Goal: Register for event/course

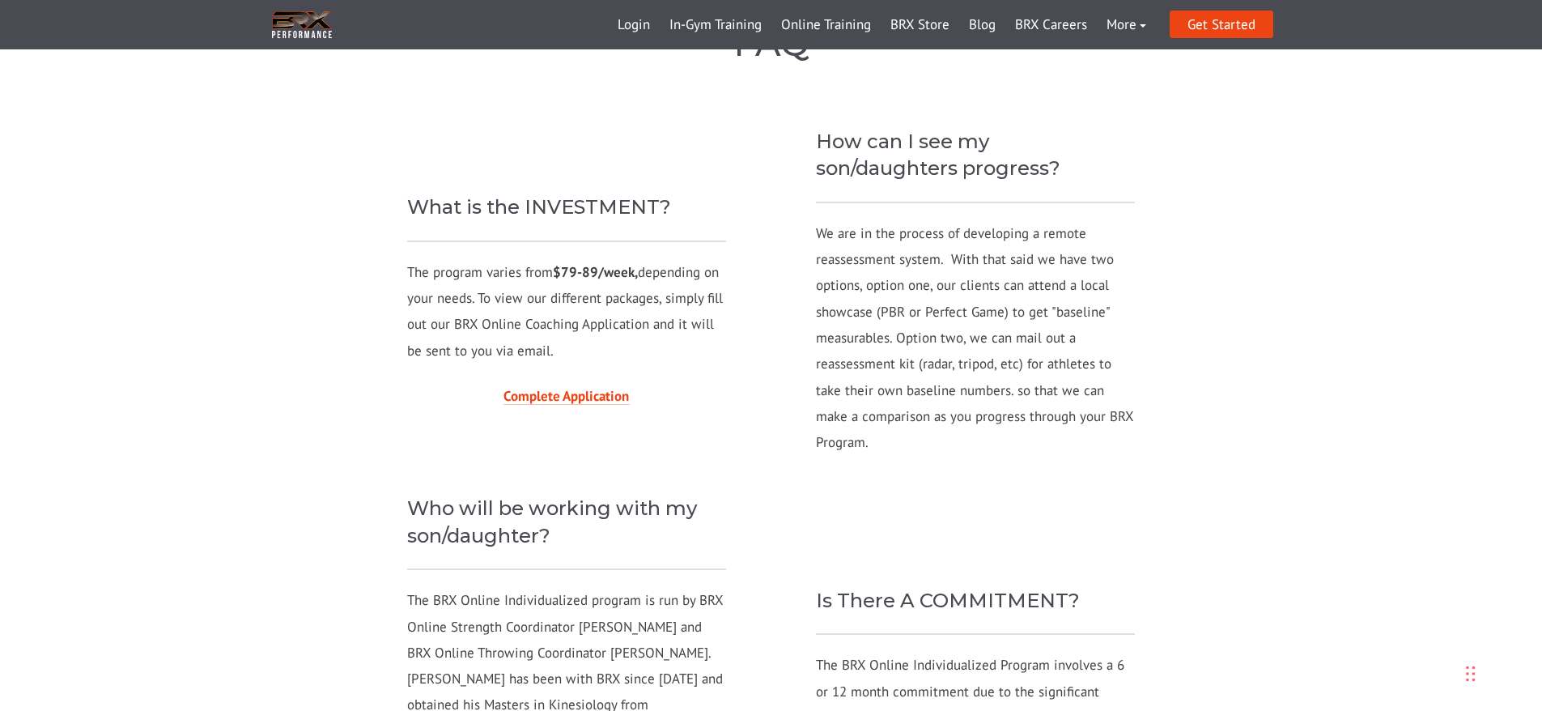
scroll to position [3038, 0]
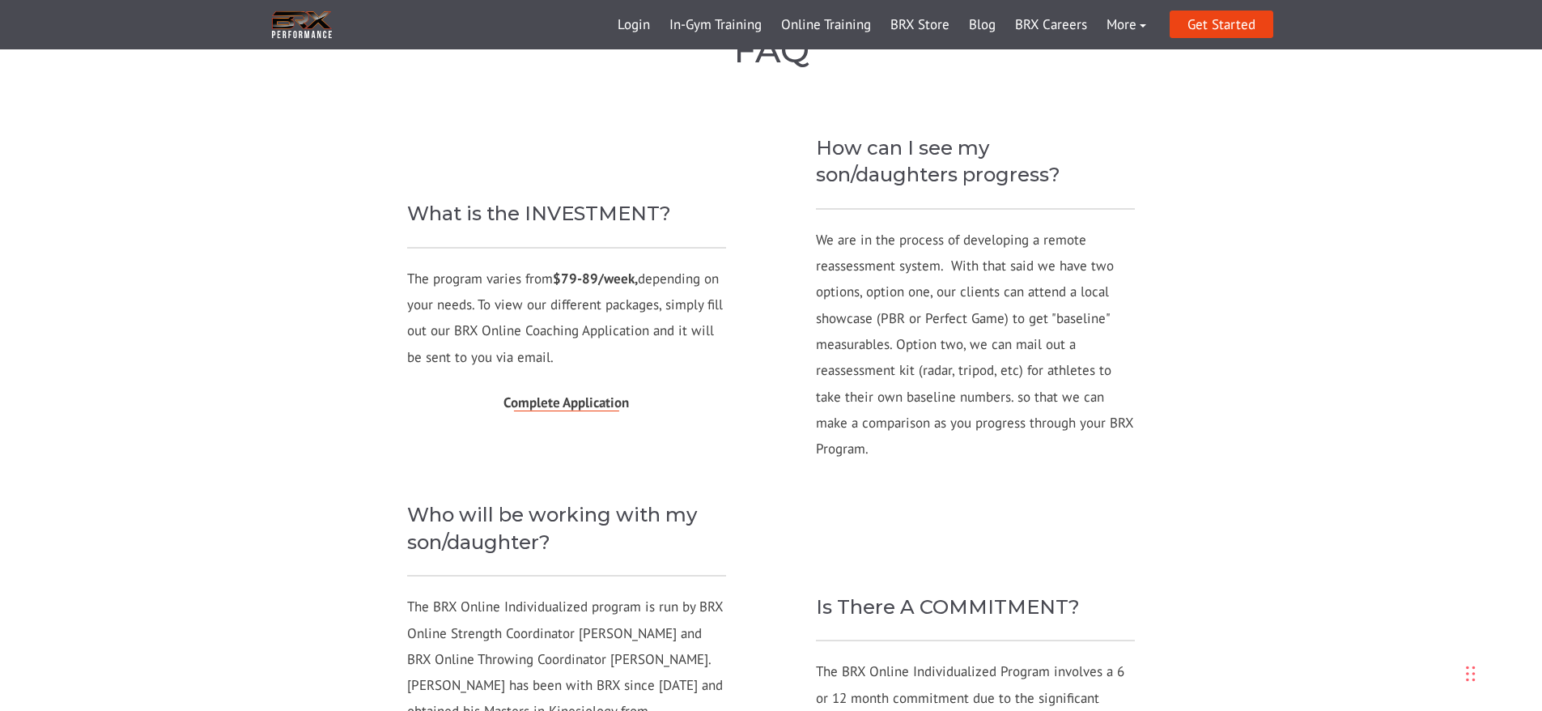
click at [628, 393] on link "Complete Application" at bounding box center [566, 402] width 125 height 18
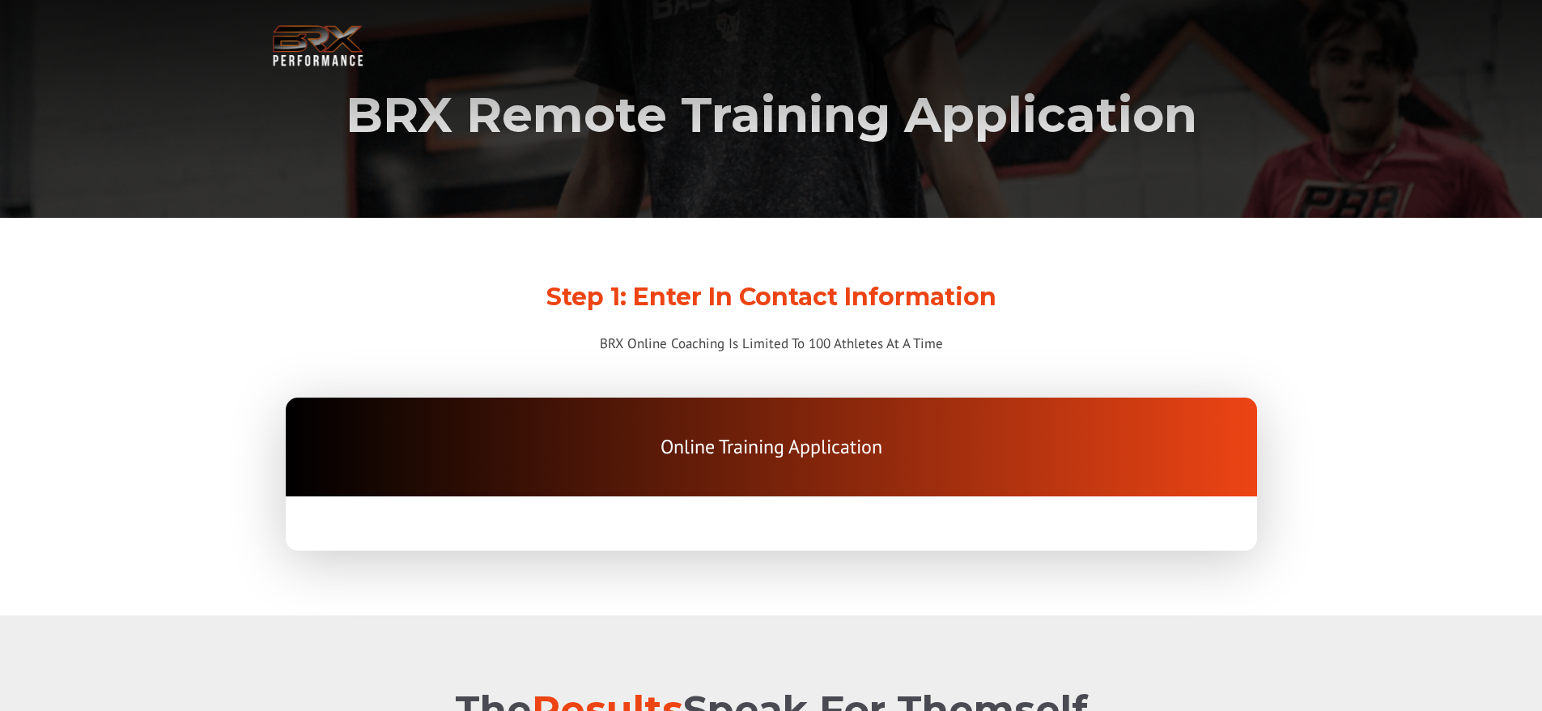
scroll to position [405, 0]
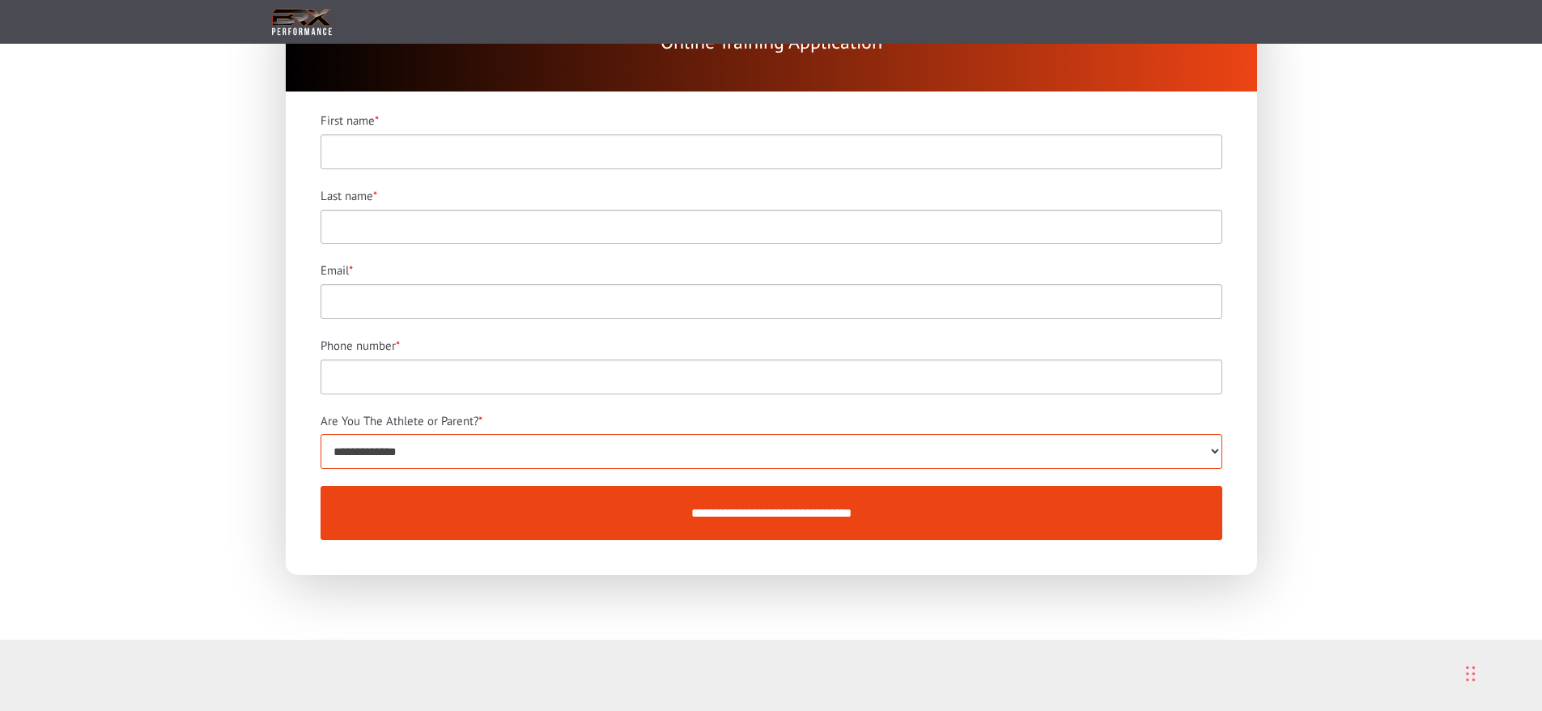
click at [1168, 455] on select "**********" at bounding box center [772, 451] width 902 height 35
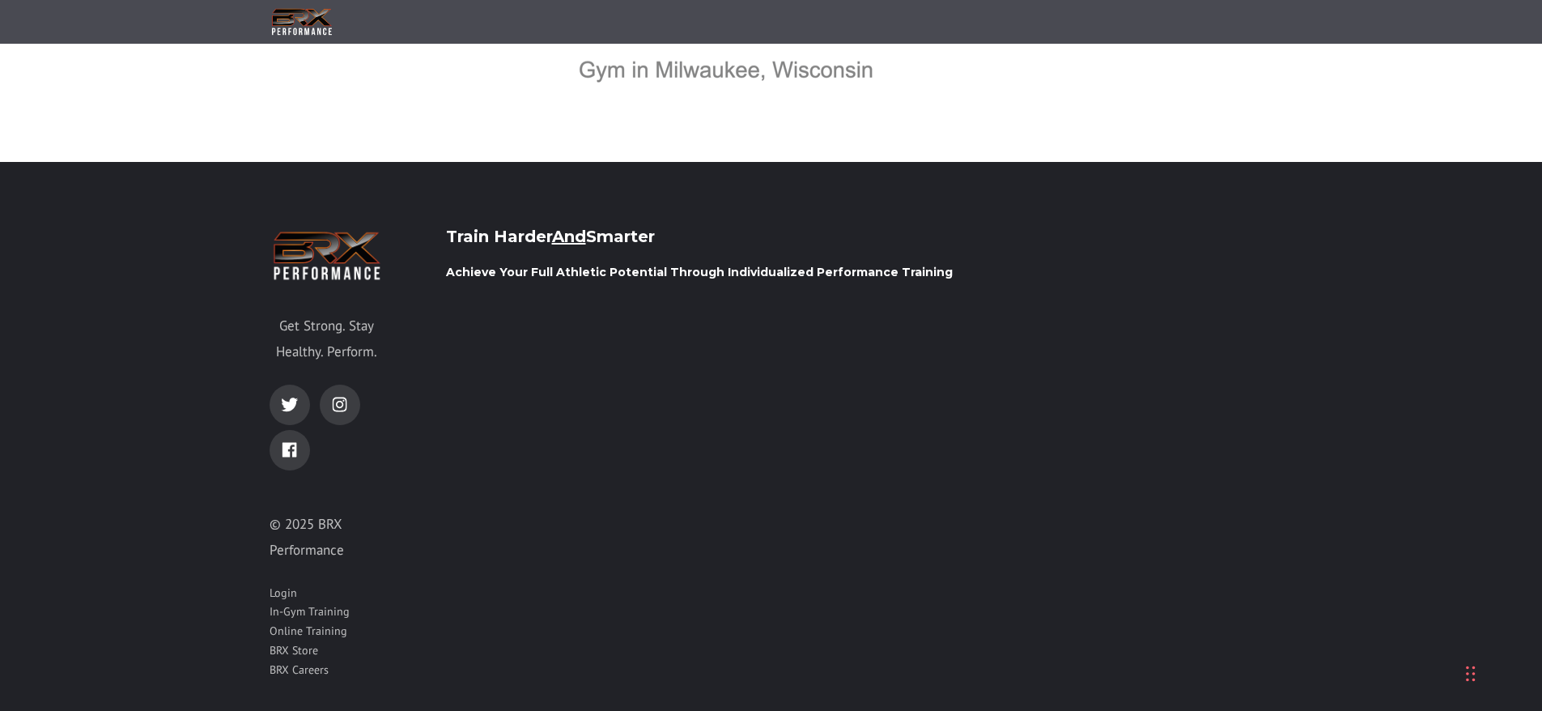
scroll to position [3346, 0]
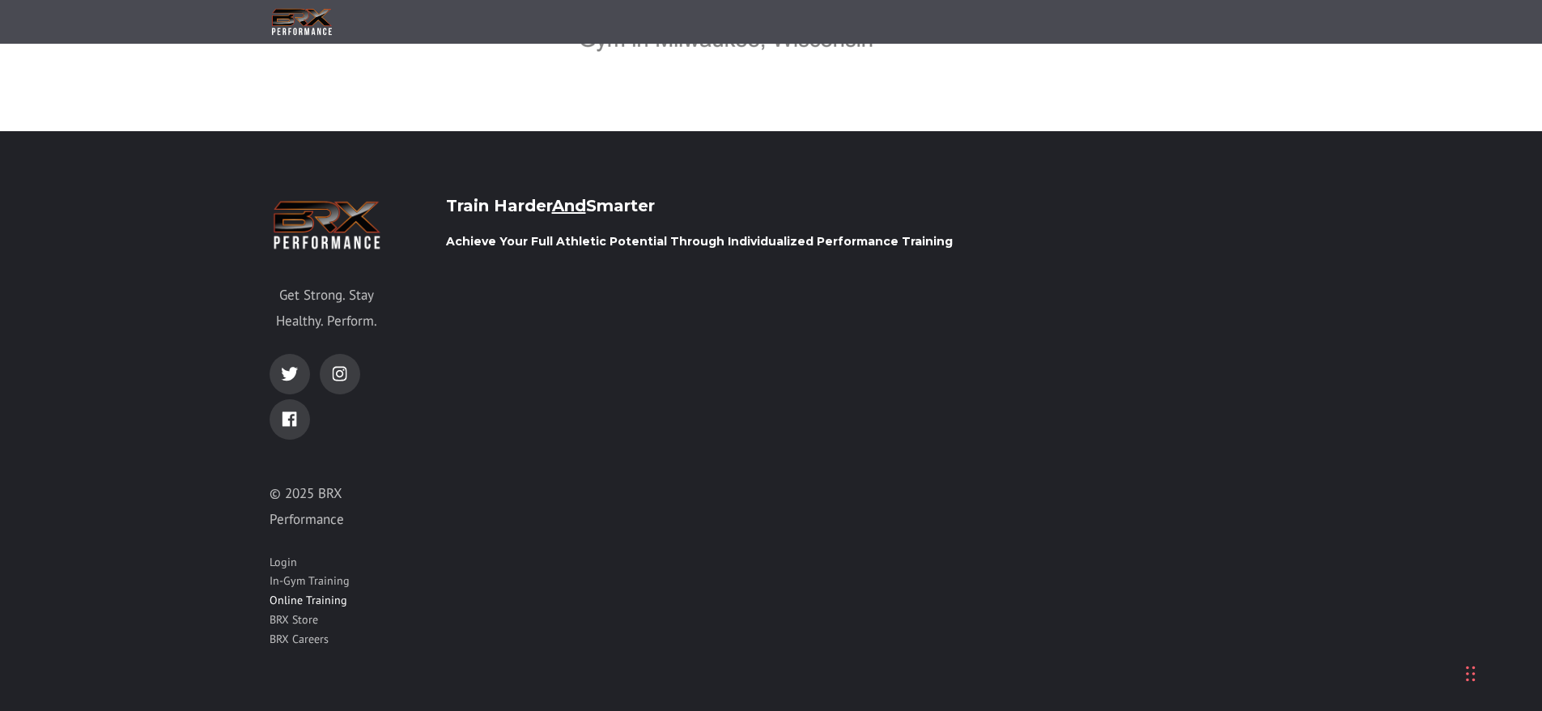
click at [290, 593] on link "Online Training" at bounding box center [309, 601] width 78 height 16
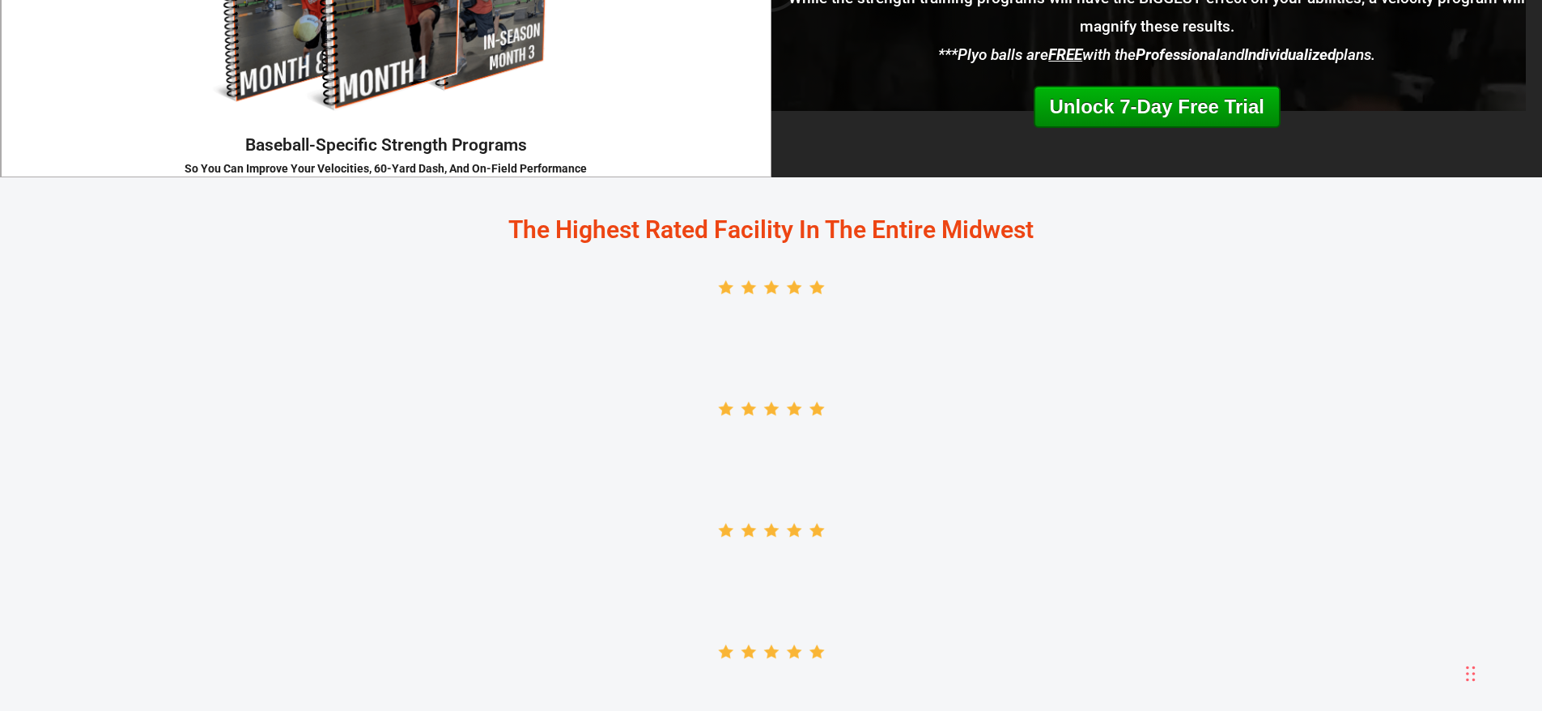
scroll to position [2429, 0]
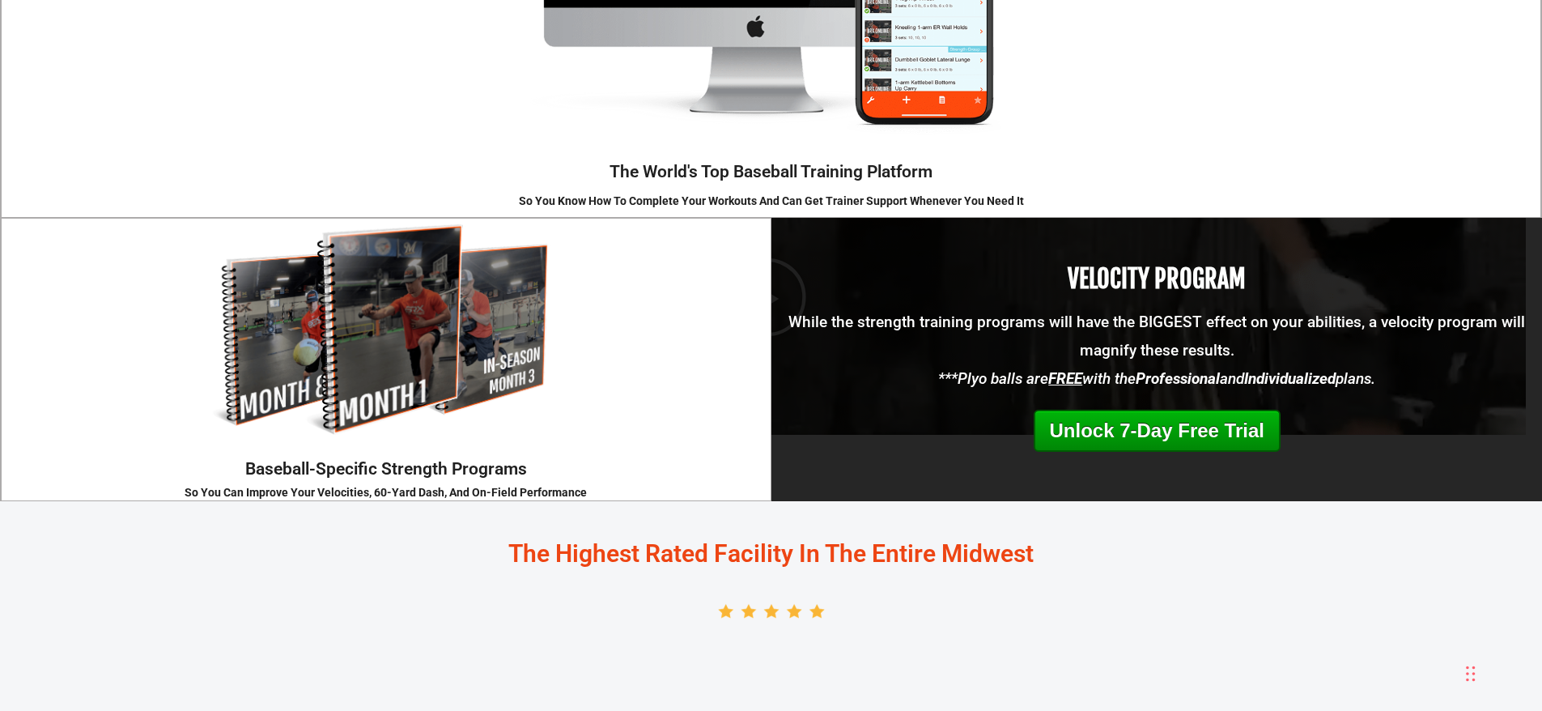
click at [1107, 306] on div "Velocity Throwing Program So You Can Throw Harder With Better Mechanics VELOCIT…" at bounding box center [1156, 359] width 771 height 283
click at [1120, 425] on link "Unlock 7-Day Free Trial" at bounding box center [1156, 431] width 247 height 42
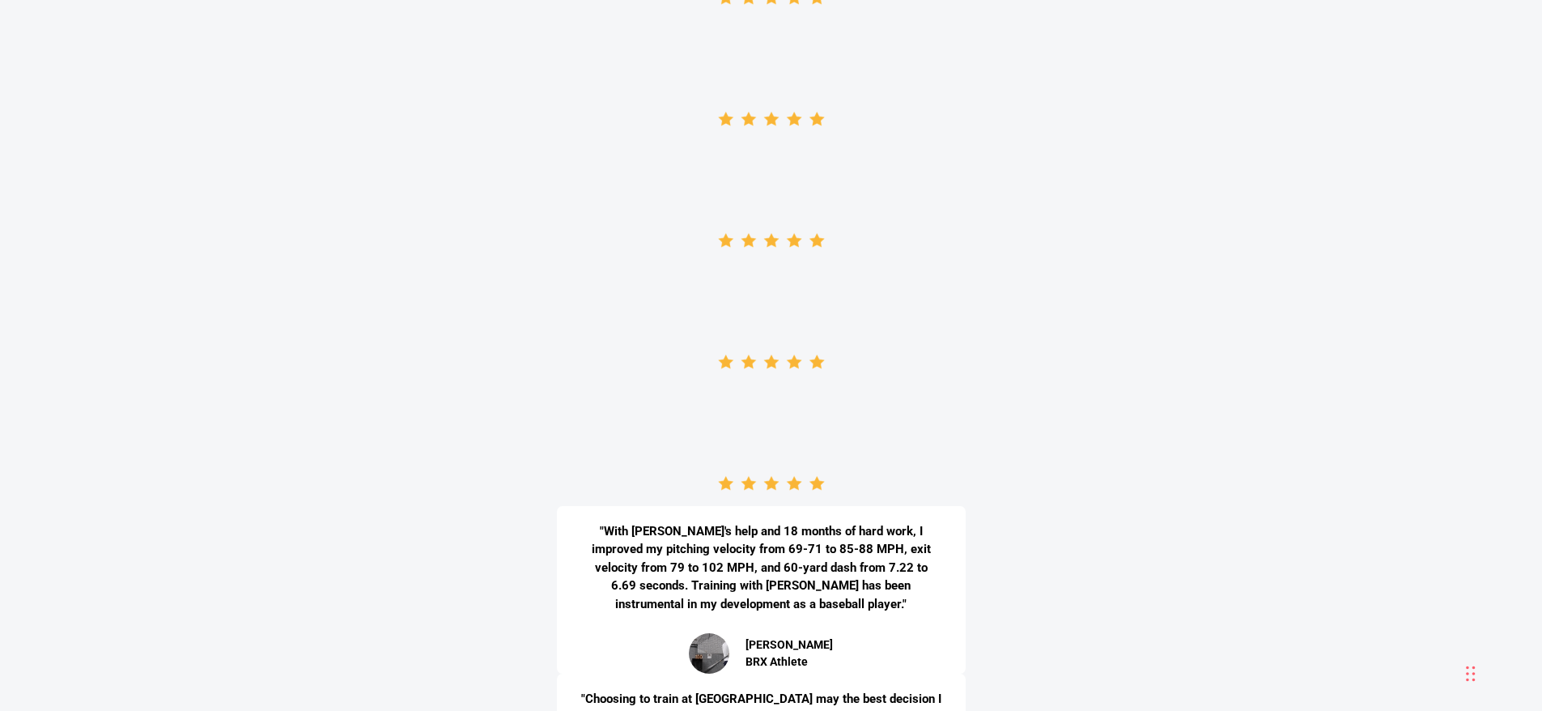
scroll to position [3967, 0]
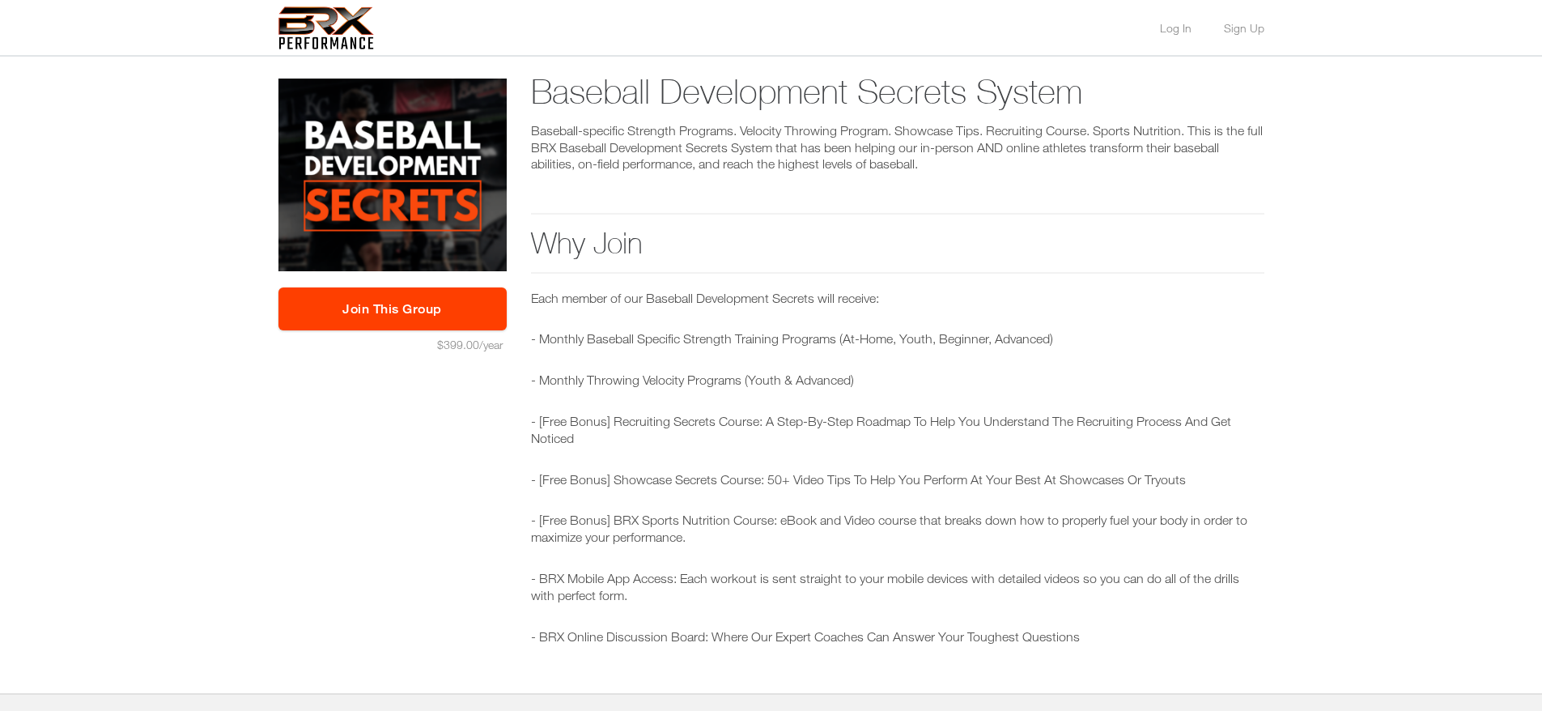
click at [477, 199] on img at bounding box center [392, 175] width 228 height 193
